Goal: Find contact information: Find contact information

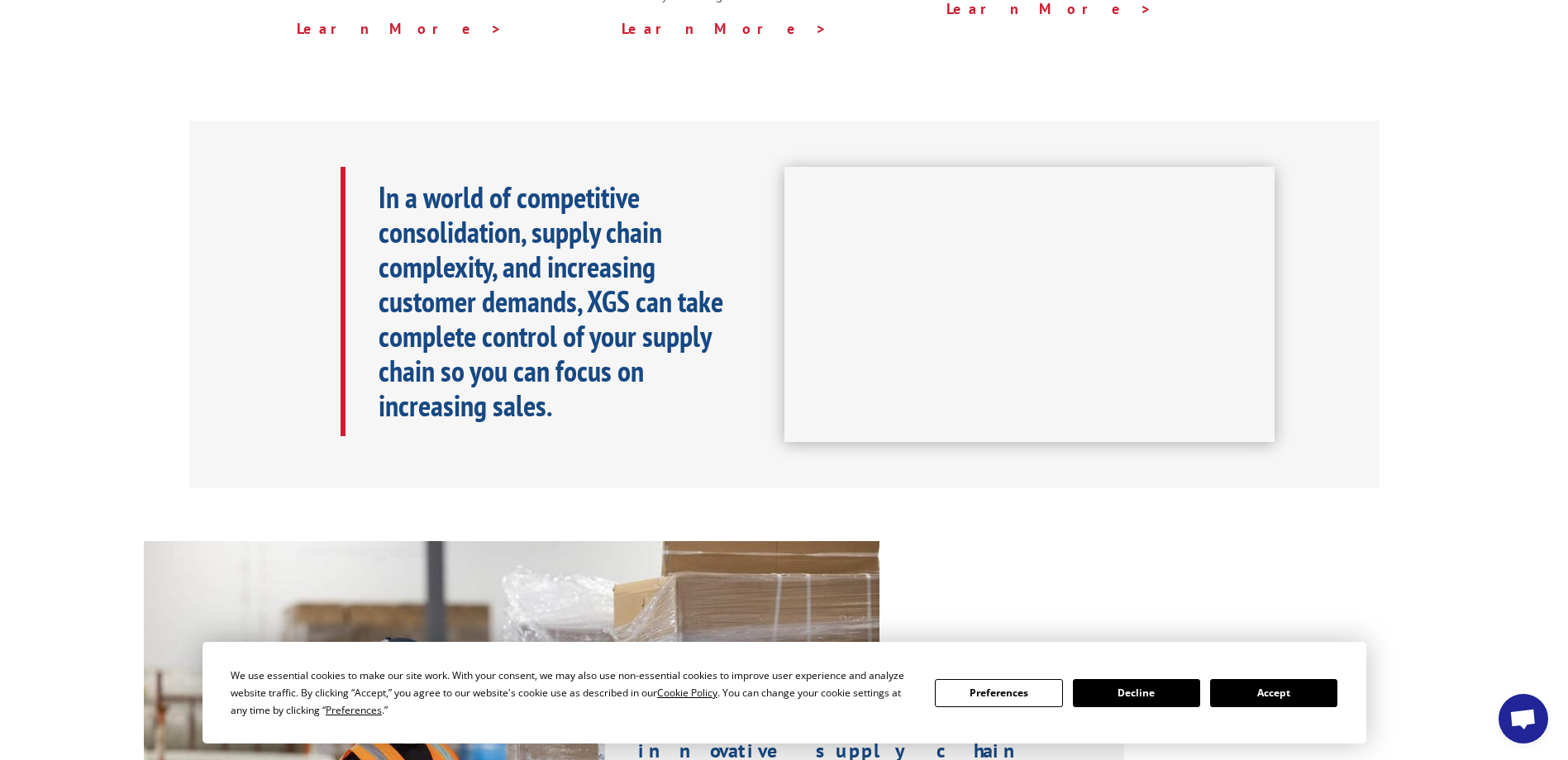
scroll to position [688, 0]
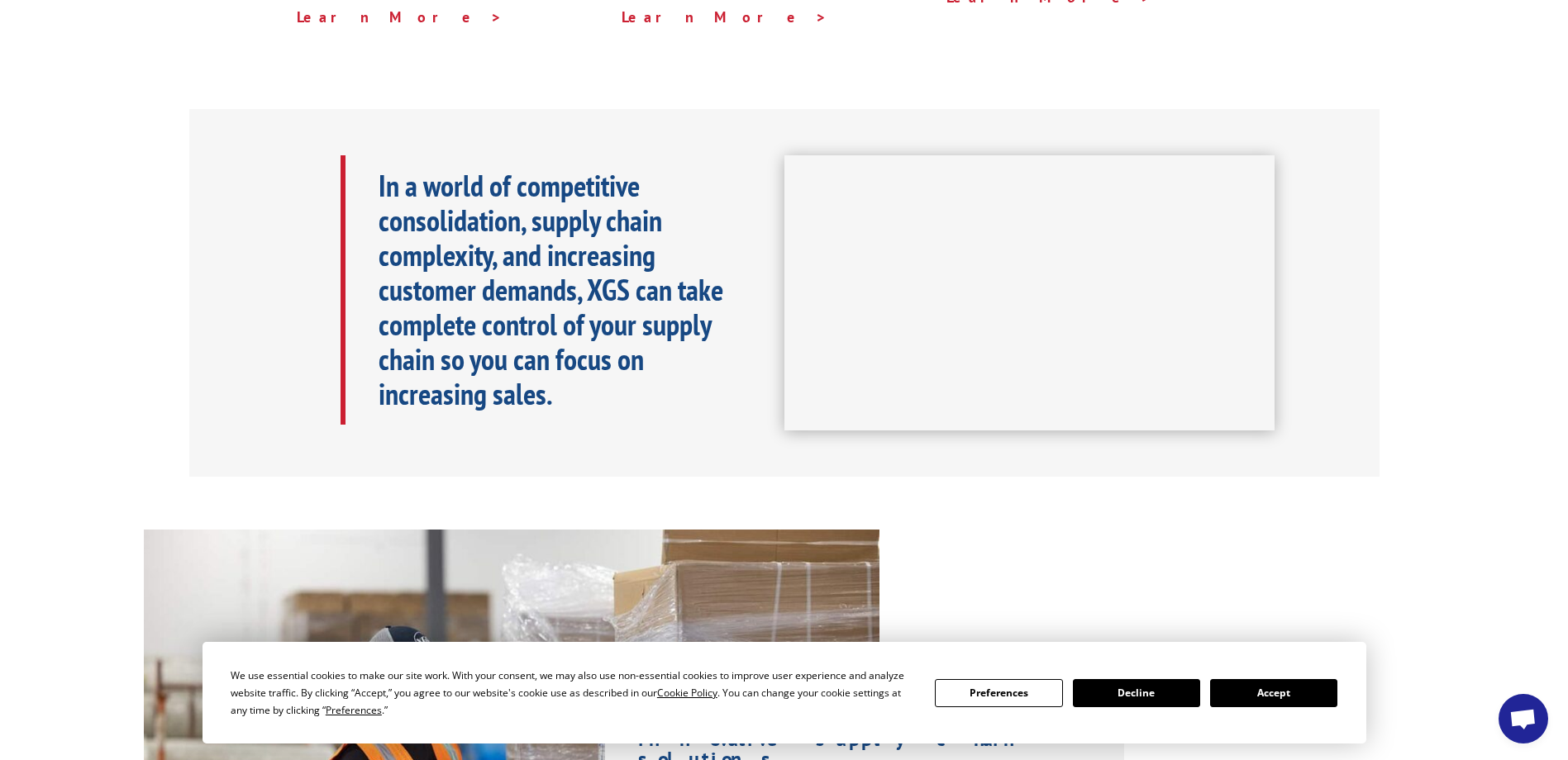
click at [1248, 697] on button "Accept" at bounding box center [1273, 693] width 127 height 28
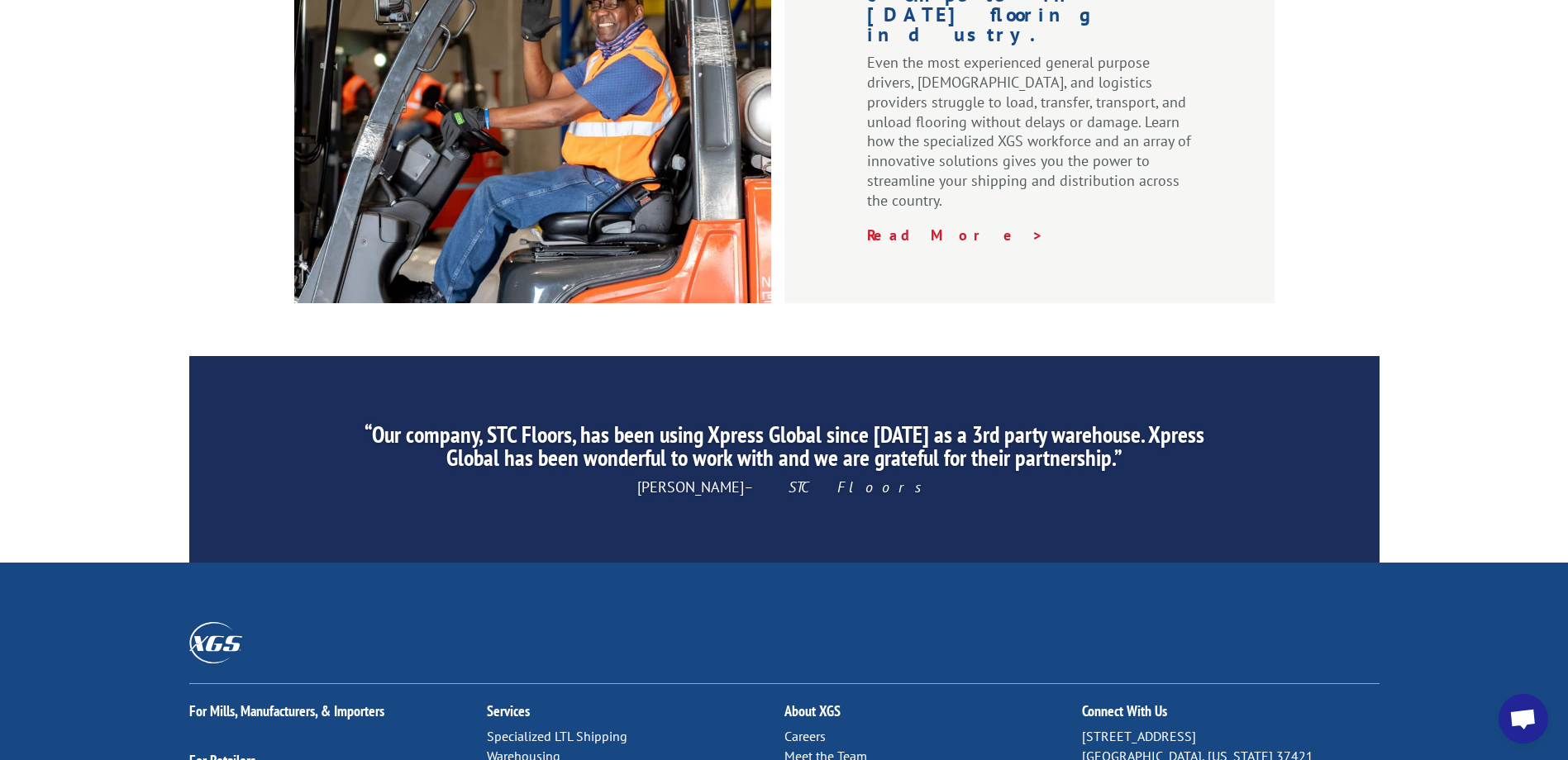
scroll to position [2363, 0]
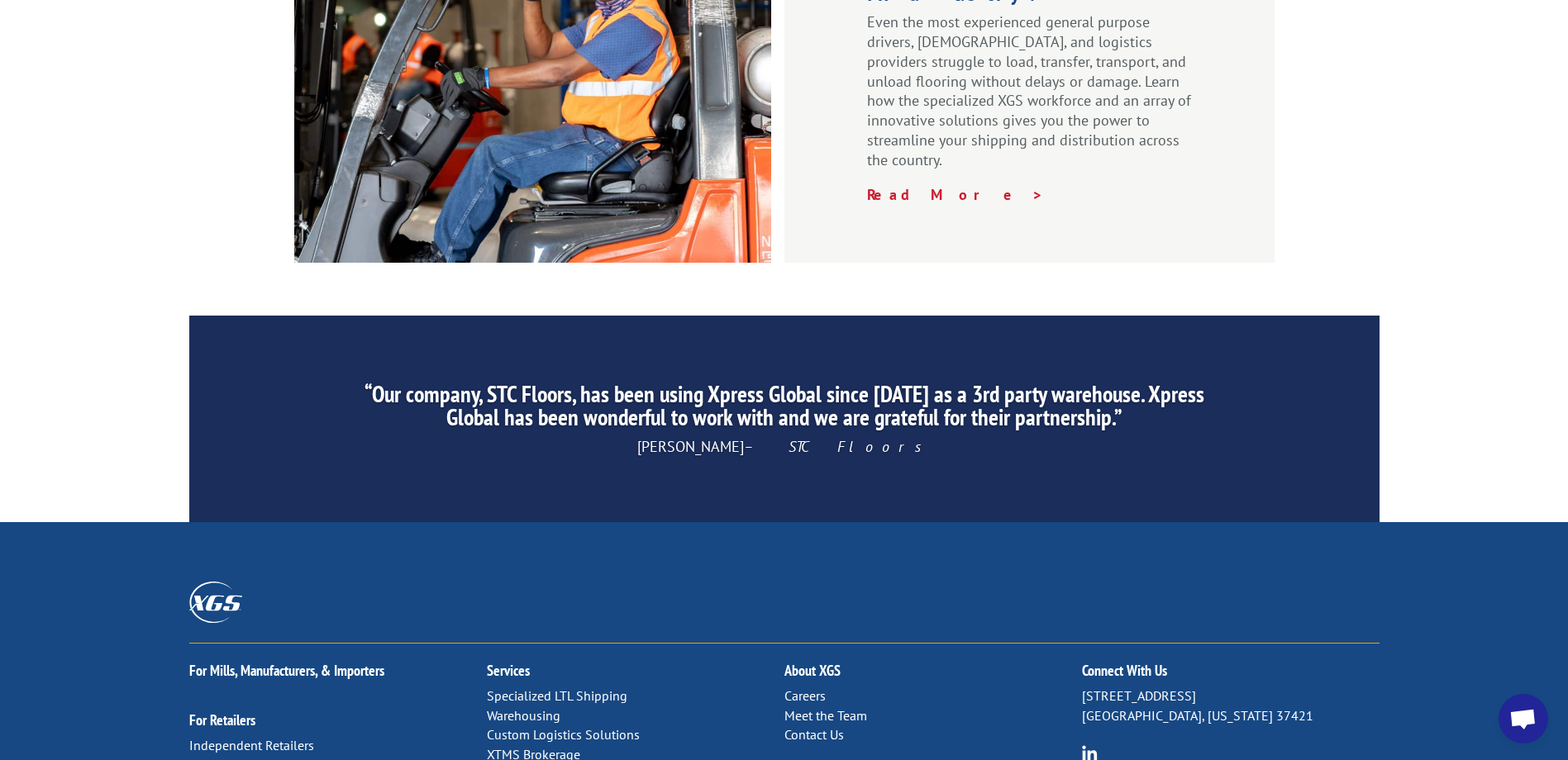
click at [803, 726] on link "Contact Us" at bounding box center [814, 734] width 60 height 17
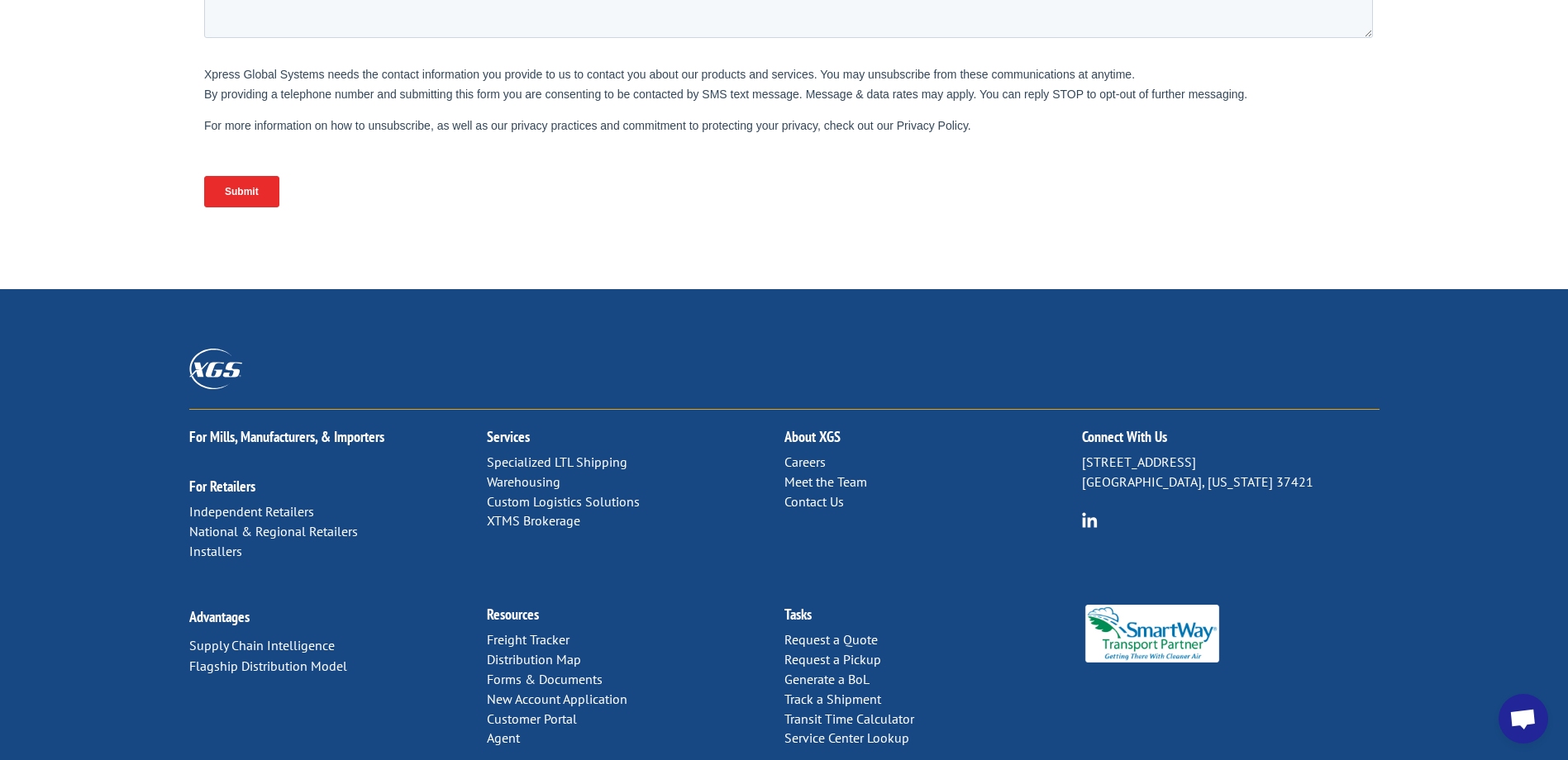
scroll to position [685, 0]
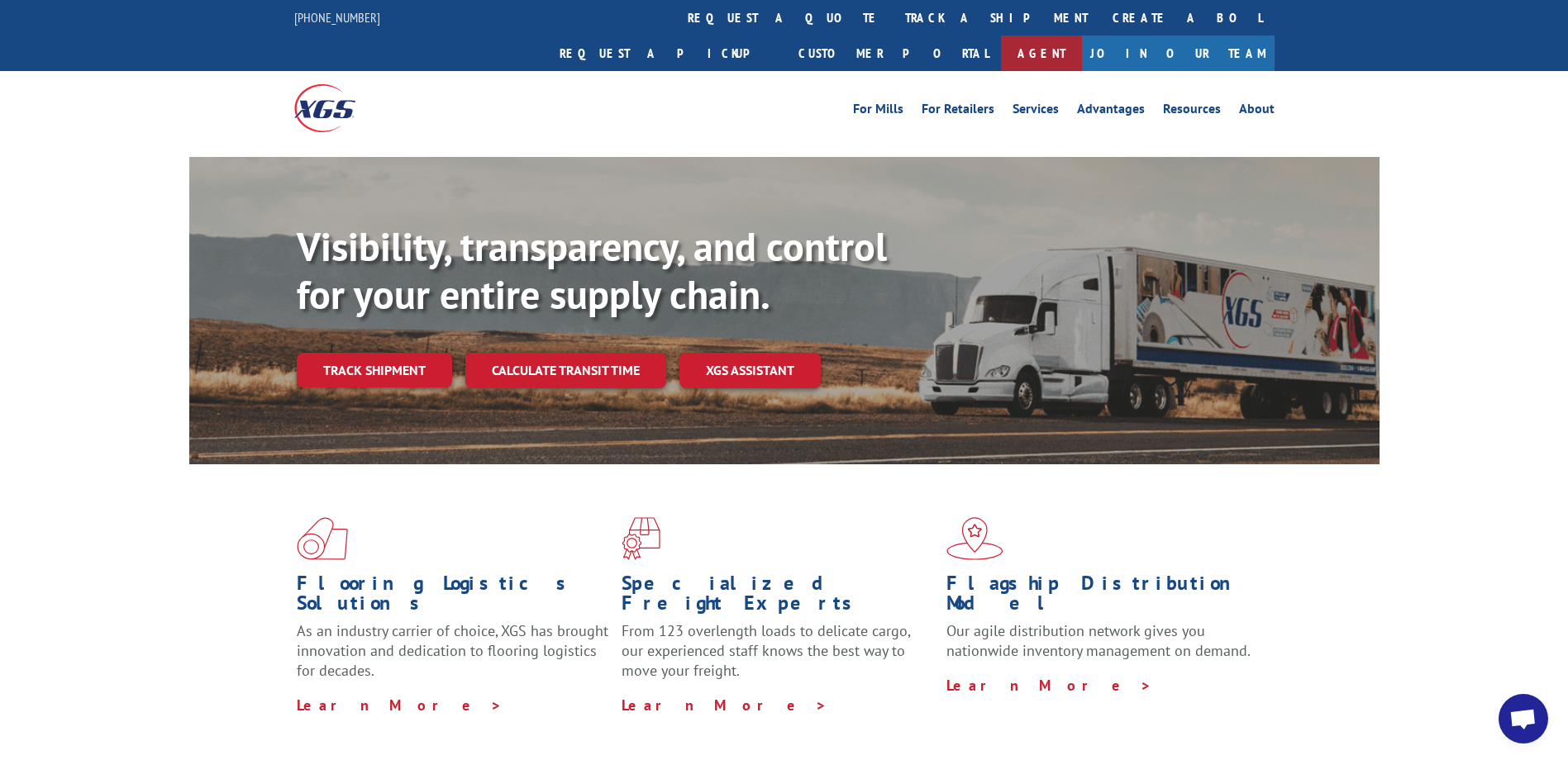
click at [1082, 35] on link "Agent" at bounding box center [1041, 53] width 81 height 35
